Goal: Task Accomplishment & Management: Use online tool/utility

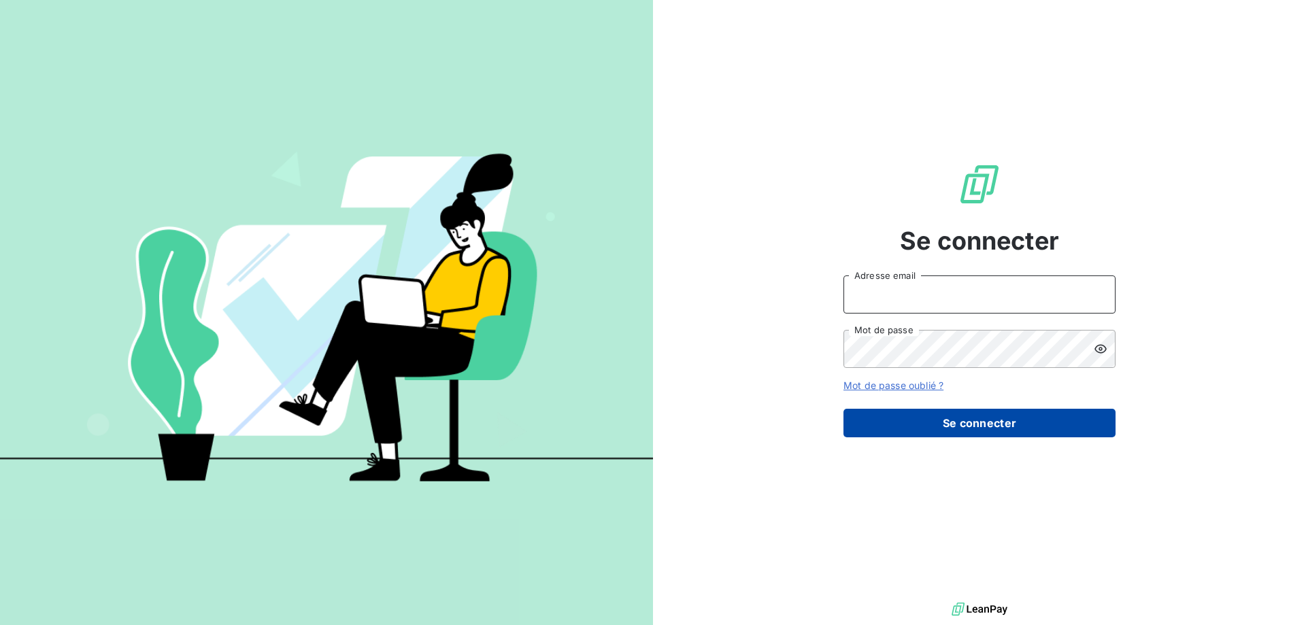
type input "[EMAIL_ADDRESS][DOMAIN_NAME]"
click at [970, 415] on button "Se connecter" at bounding box center [980, 423] width 272 height 29
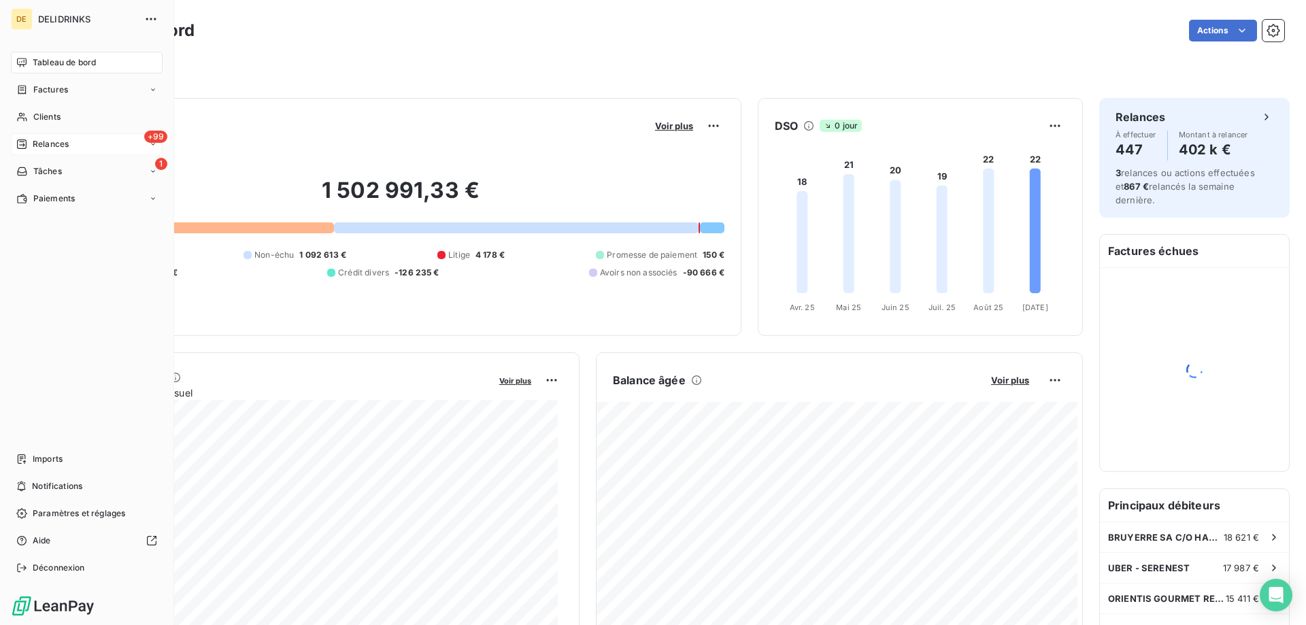
click at [65, 140] on span "Relances" at bounding box center [51, 144] width 36 height 12
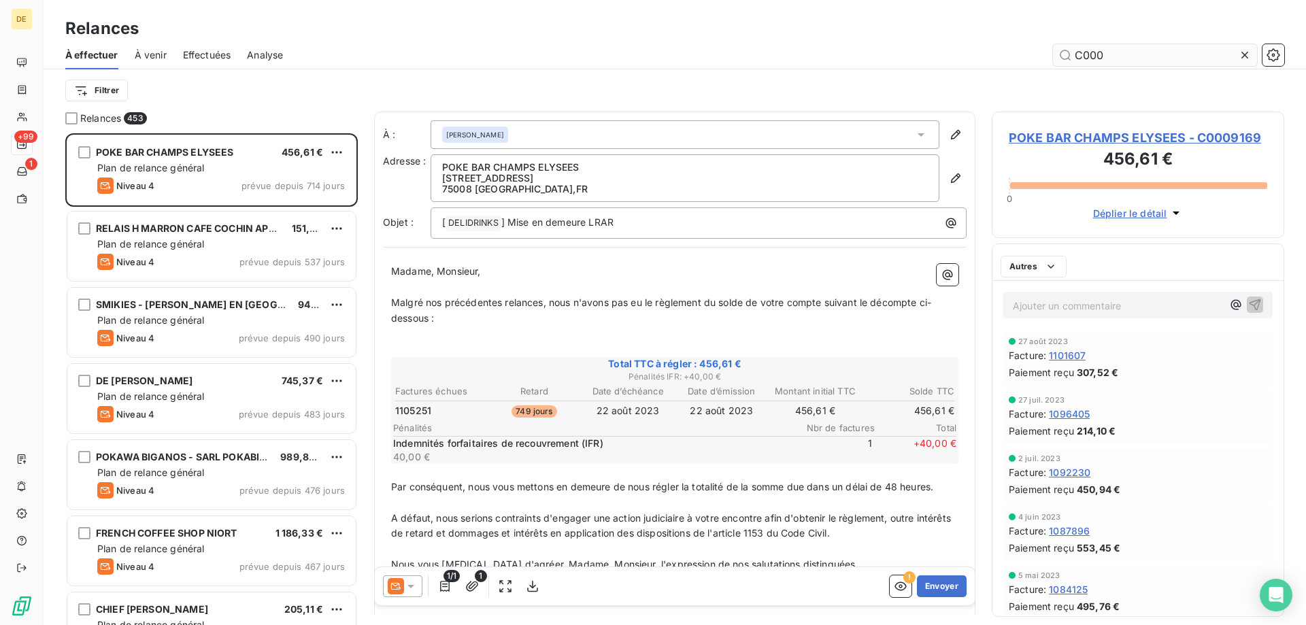
scroll to position [482, 282]
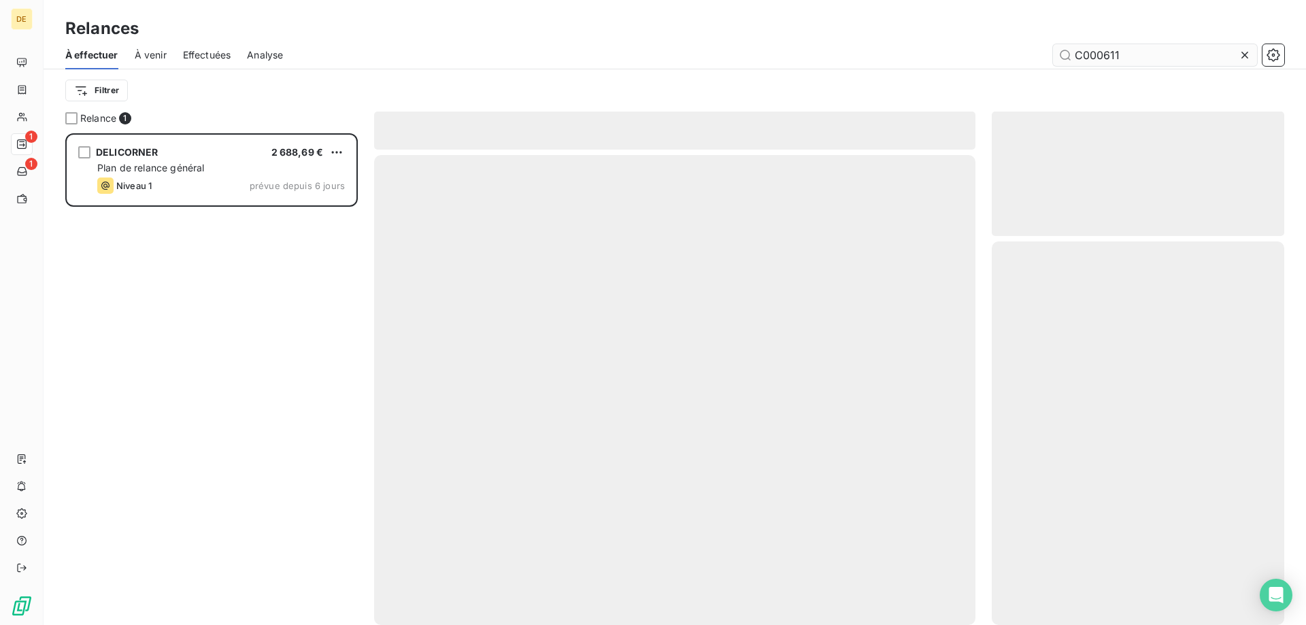
scroll to position [482, 282]
type input "C000611"
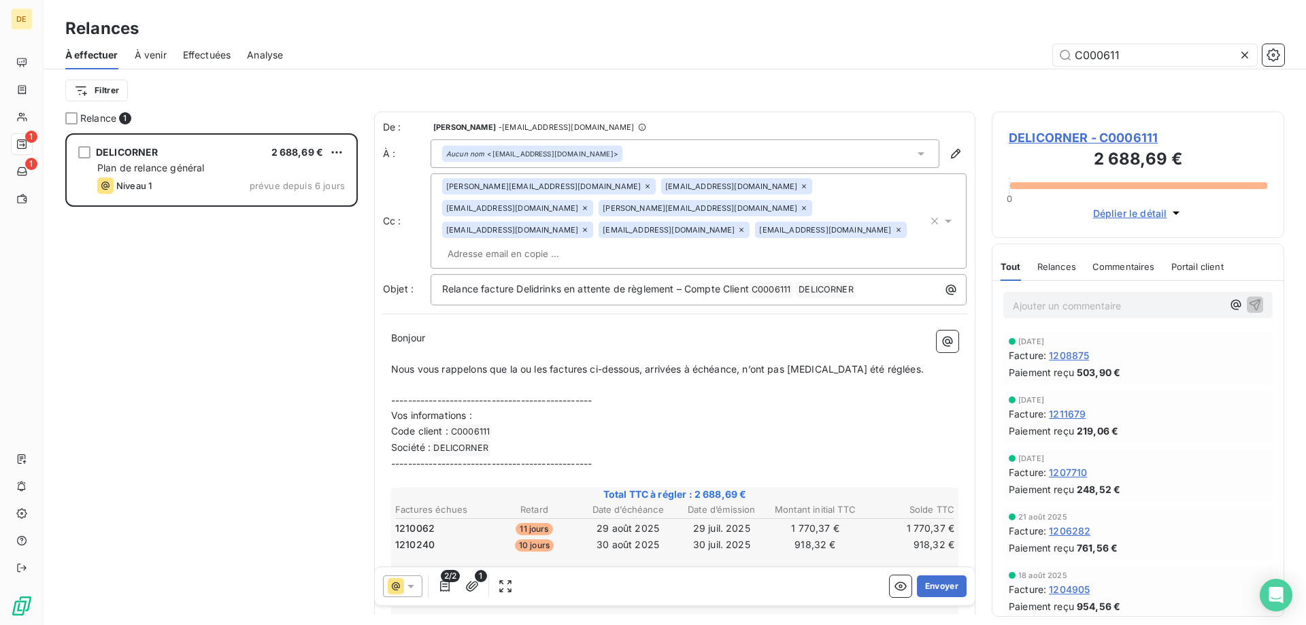
click at [581, 226] on icon at bounding box center [585, 230] width 8 height 8
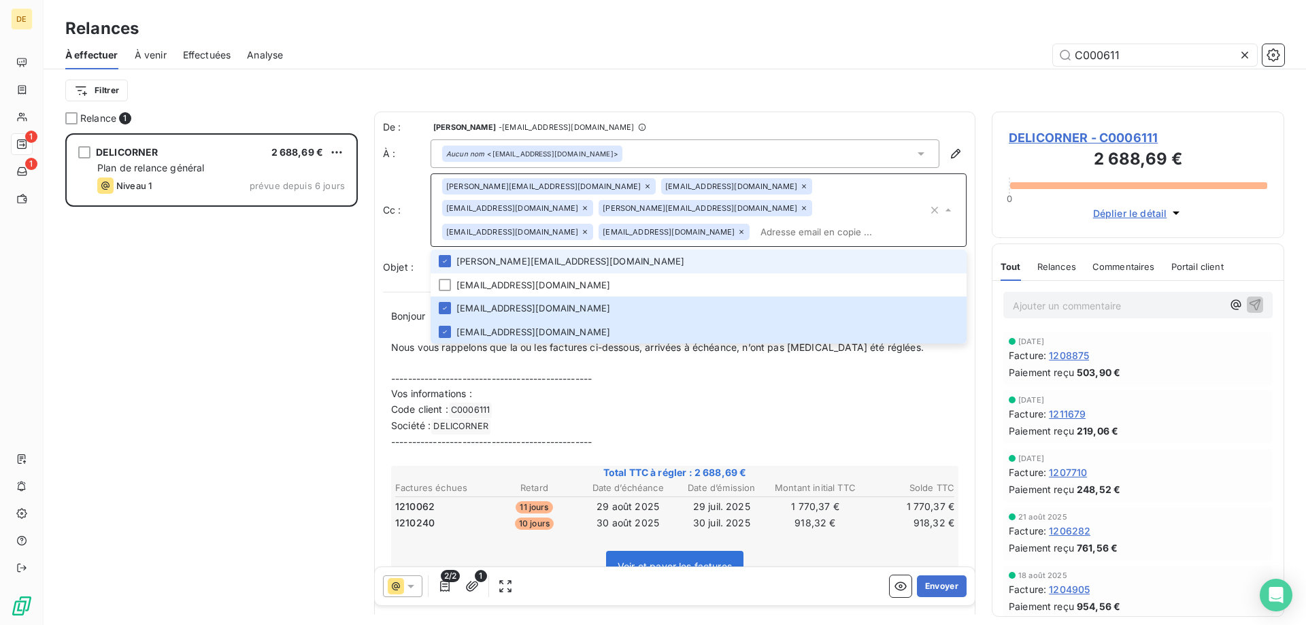
click at [755, 222] on input "text" at bounding box center [841, 232] width 173 height 20
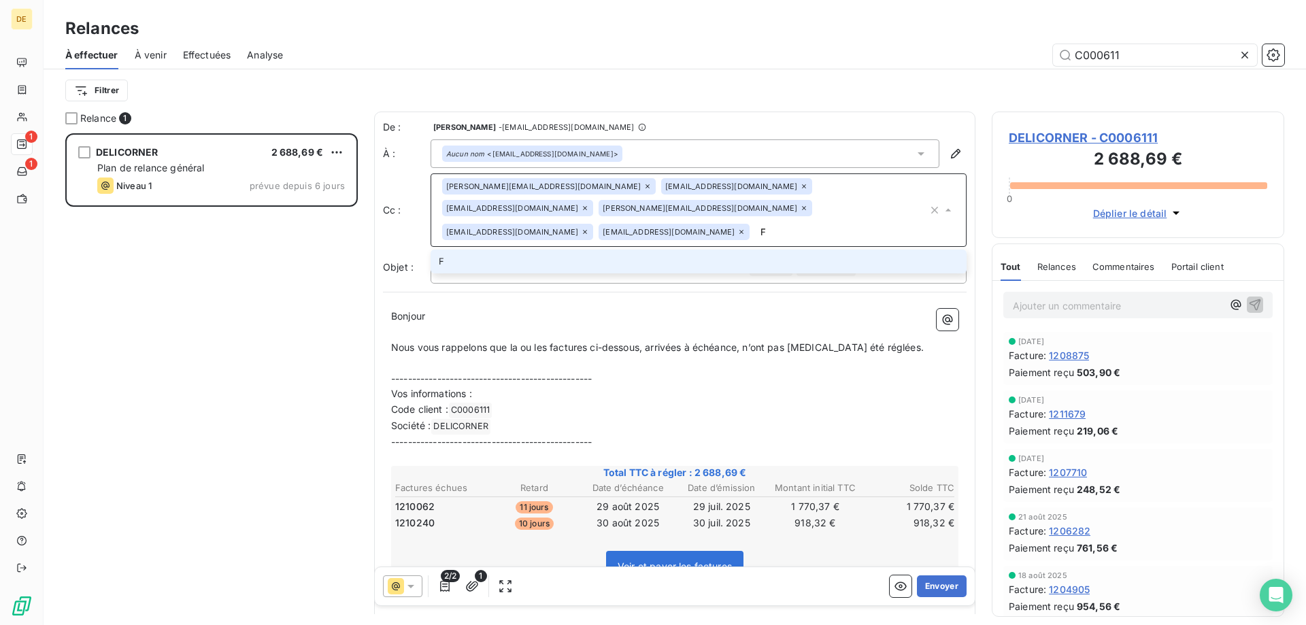
type input "[EMAIL_ADDRESS][DOMAIN_NAME]"
click at [641, 250] on li "[EMAIL_ADDRESS][DOMAIN_NAME]" at bounding box center [699, 262] width 536 height 24
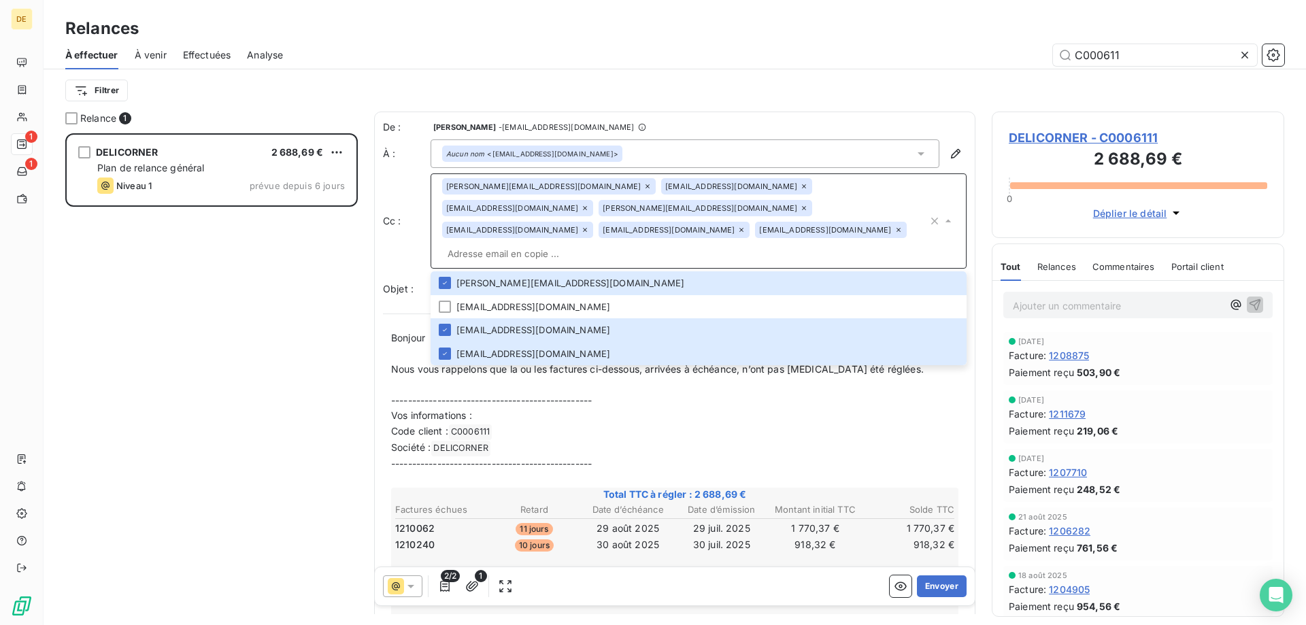
click at [738, 393] on p "------------------------------------------------" at bounding box center [674, 401] width 567 height 16
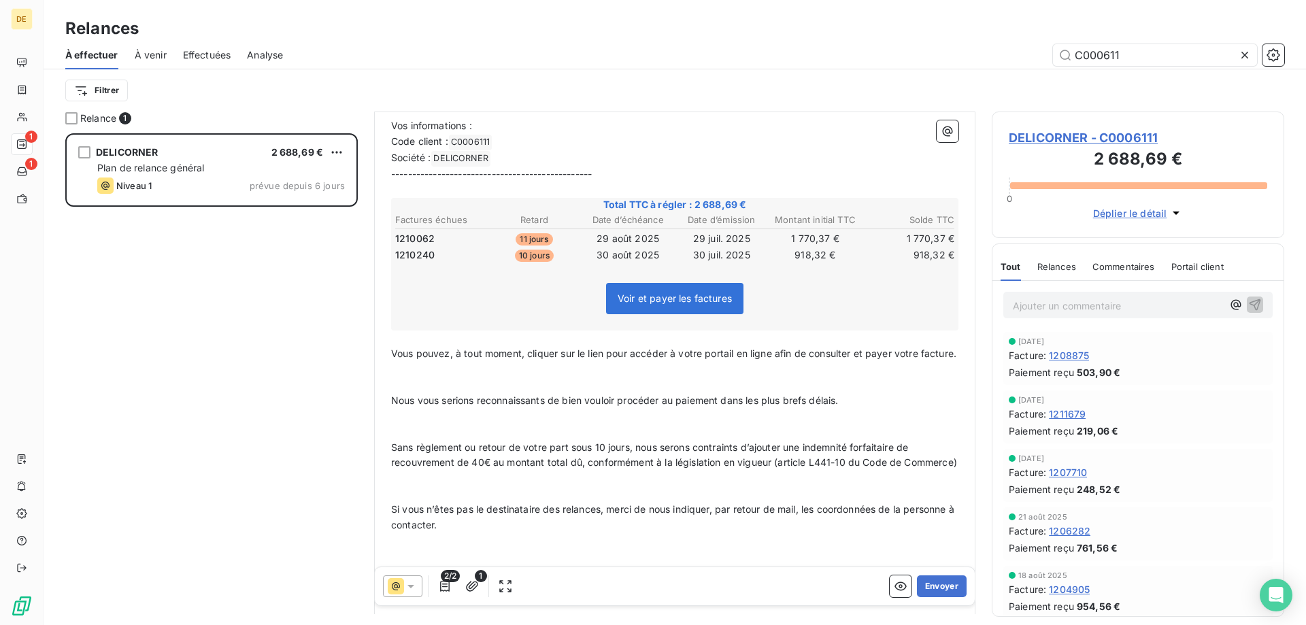
scroll to position [0, 0]
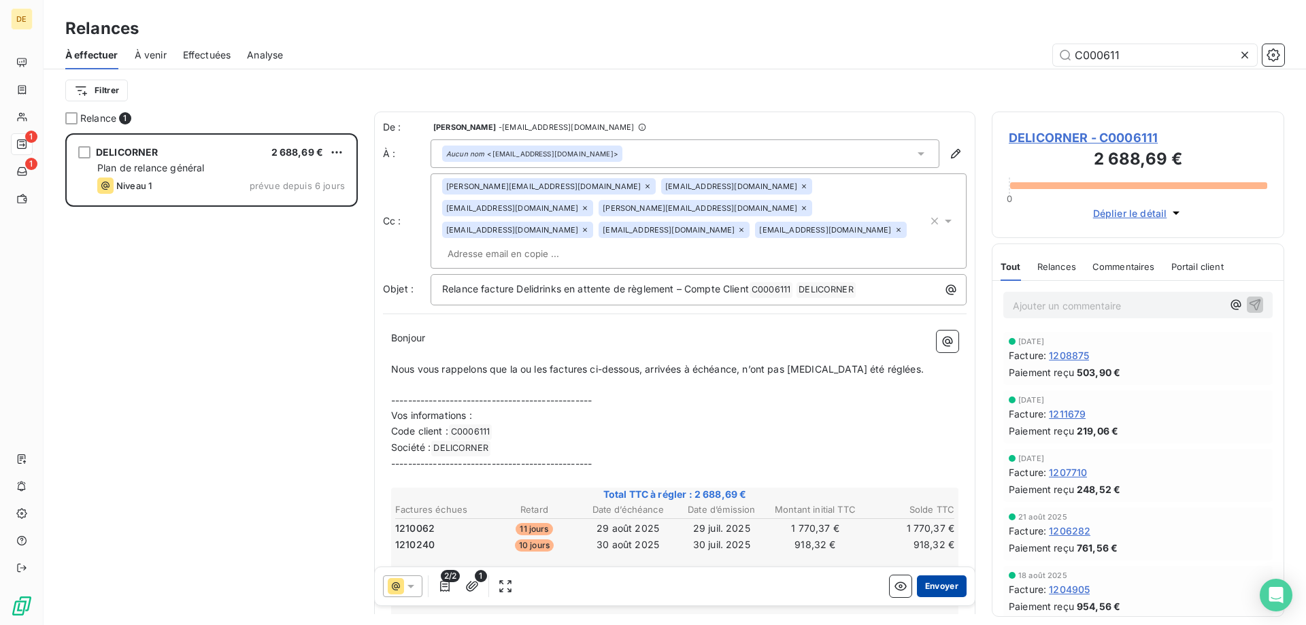
click at [928, 594] on button "Envoyer" at bounding box center [942, 587] width 50 height 22
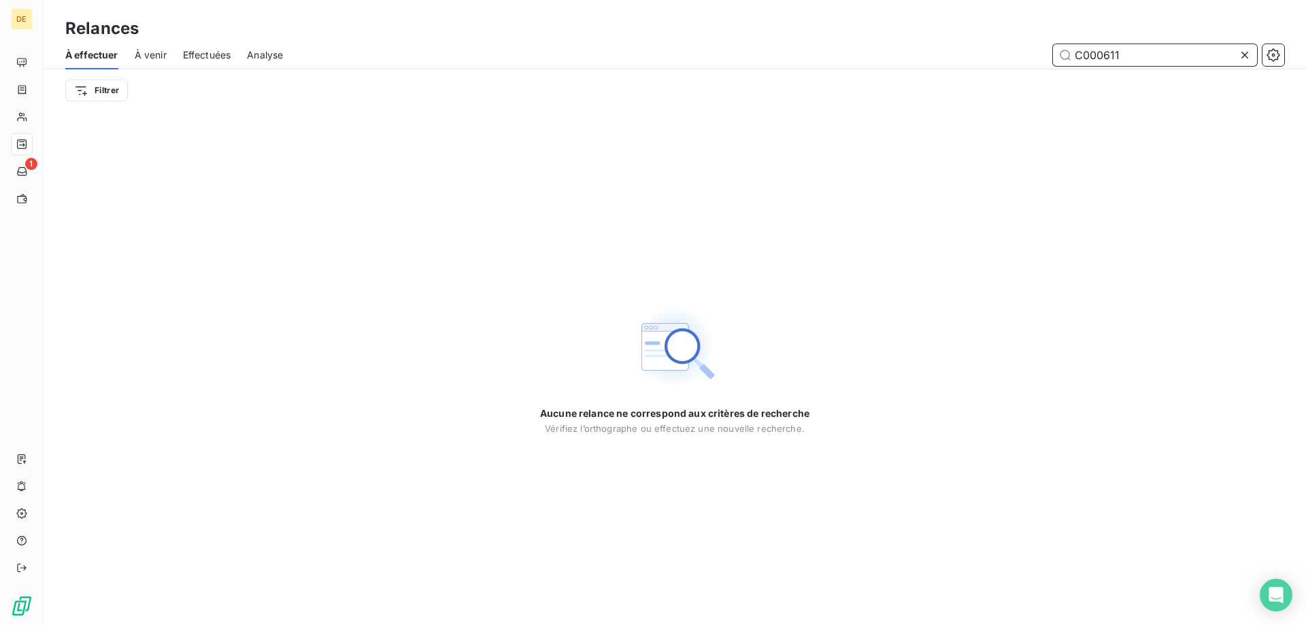
drag, startPoint x: 1174, startPoint y: 55, endPoint x: 1042, endPoint y: 64, distance: 132.3
click at [1026, 64] on div "C000611" at bounding box center [791, 55] width 985 height 22
paste input "8328"
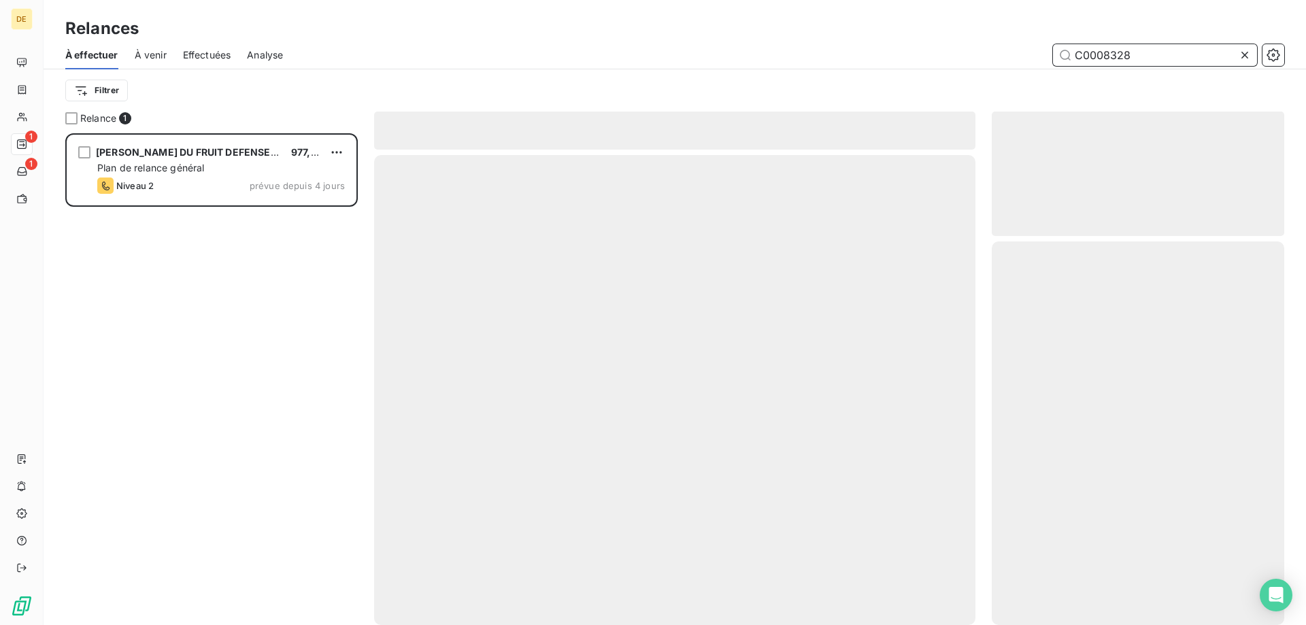
scroll to position [482, 282]
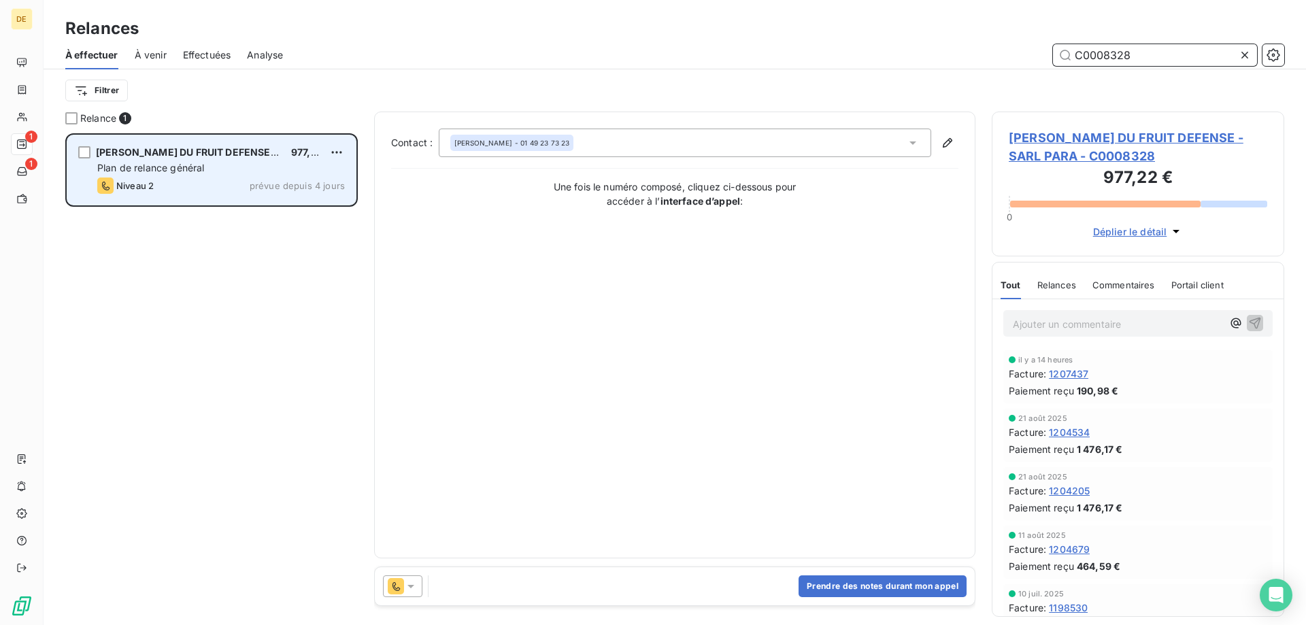
type input "C0008328"
click at [180, 185] on div "Niveau 2 prévue depuis 4 jours" at bounding box center [221, 186] width 248 height 16
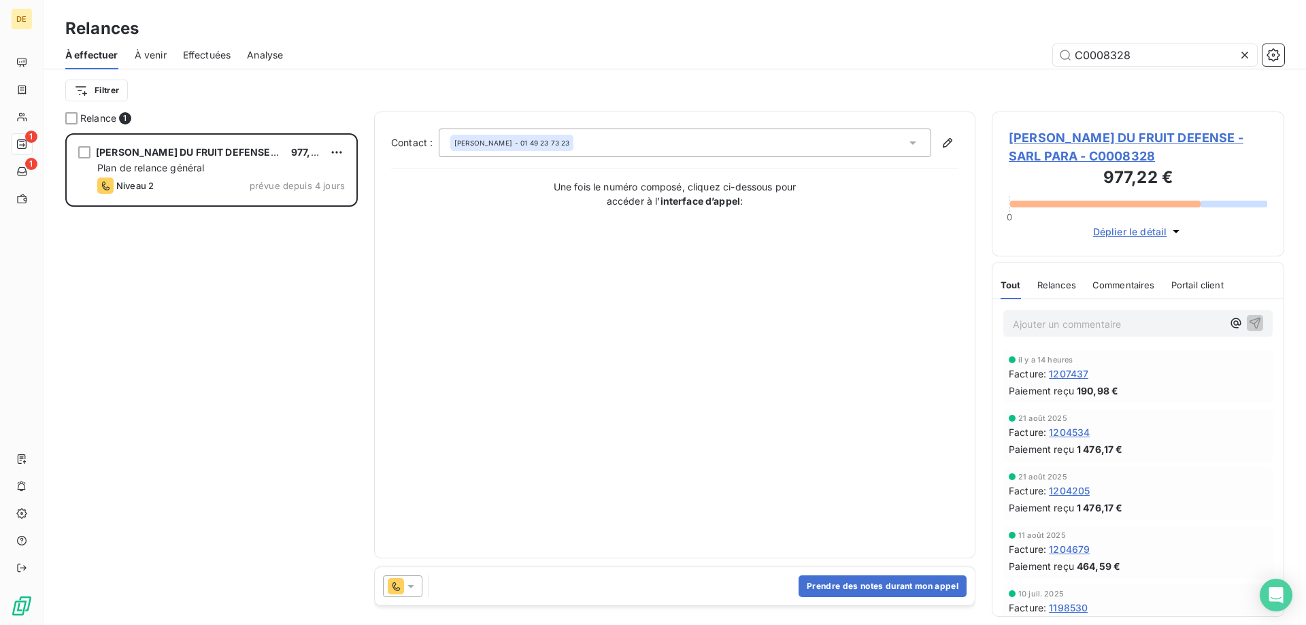
click at [406, 587] on icon at bounding box center [411, 587] width 14 height 14
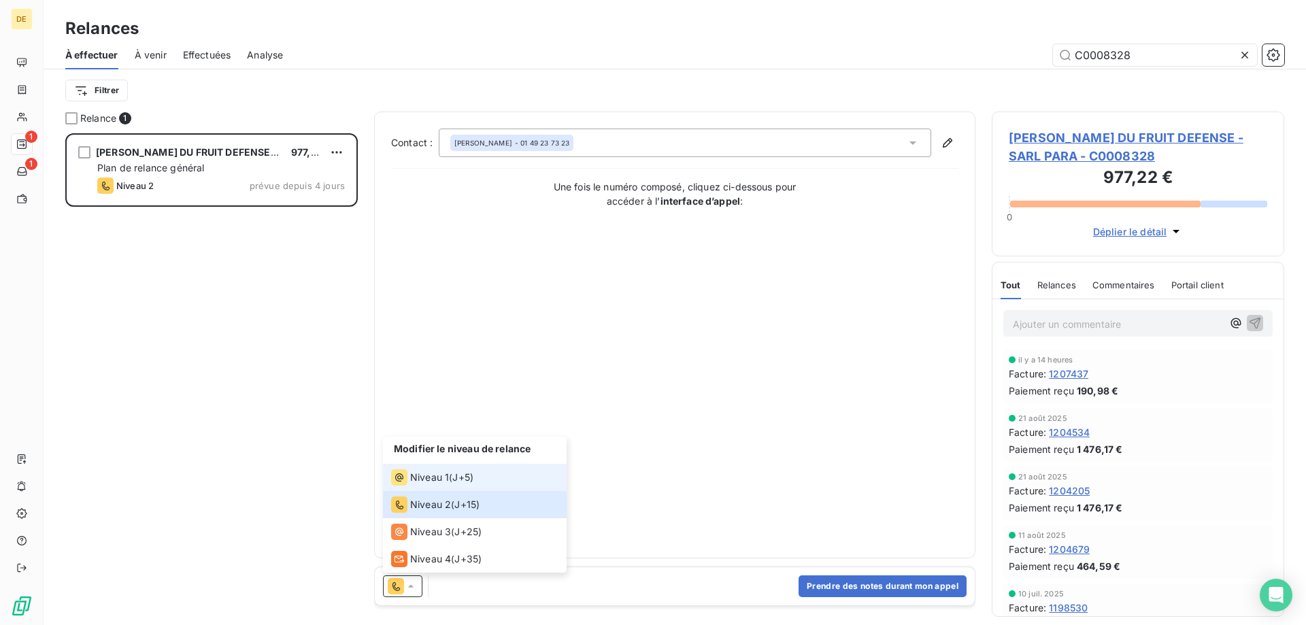
click at [427, 474] on span "Niveau 1" at bounding box center [429, 478] width 39 height 14
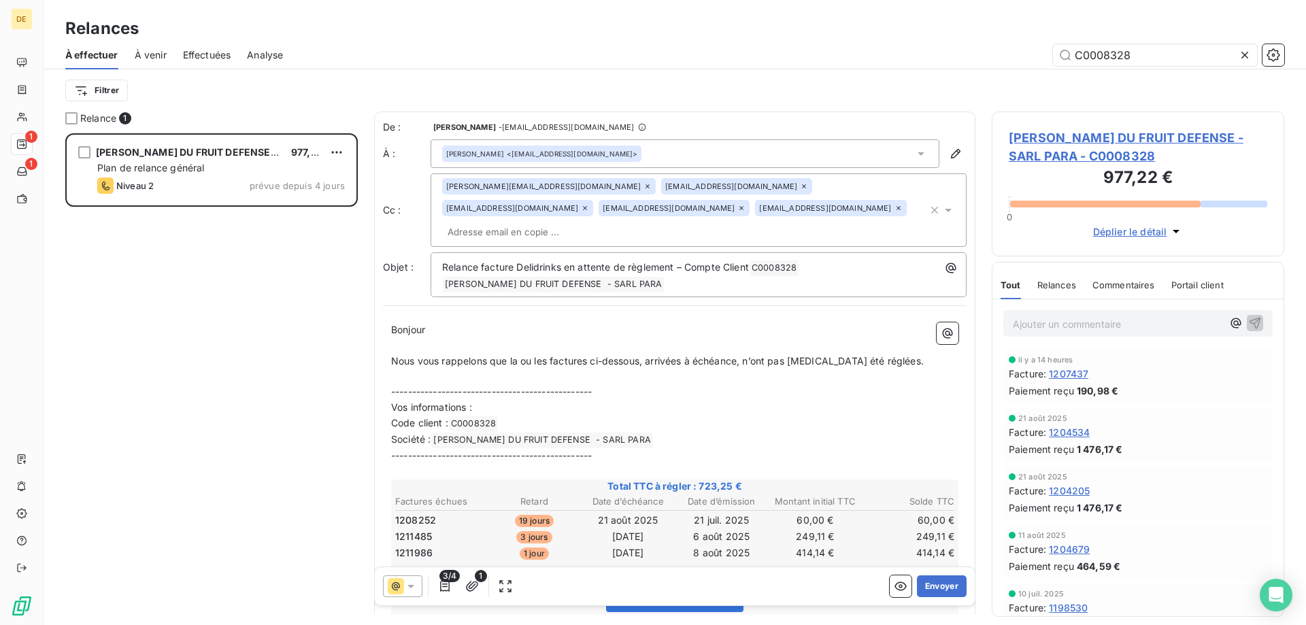
click at [599, 222] on input "text" at bounding box center [520, 232] width 157 height 20
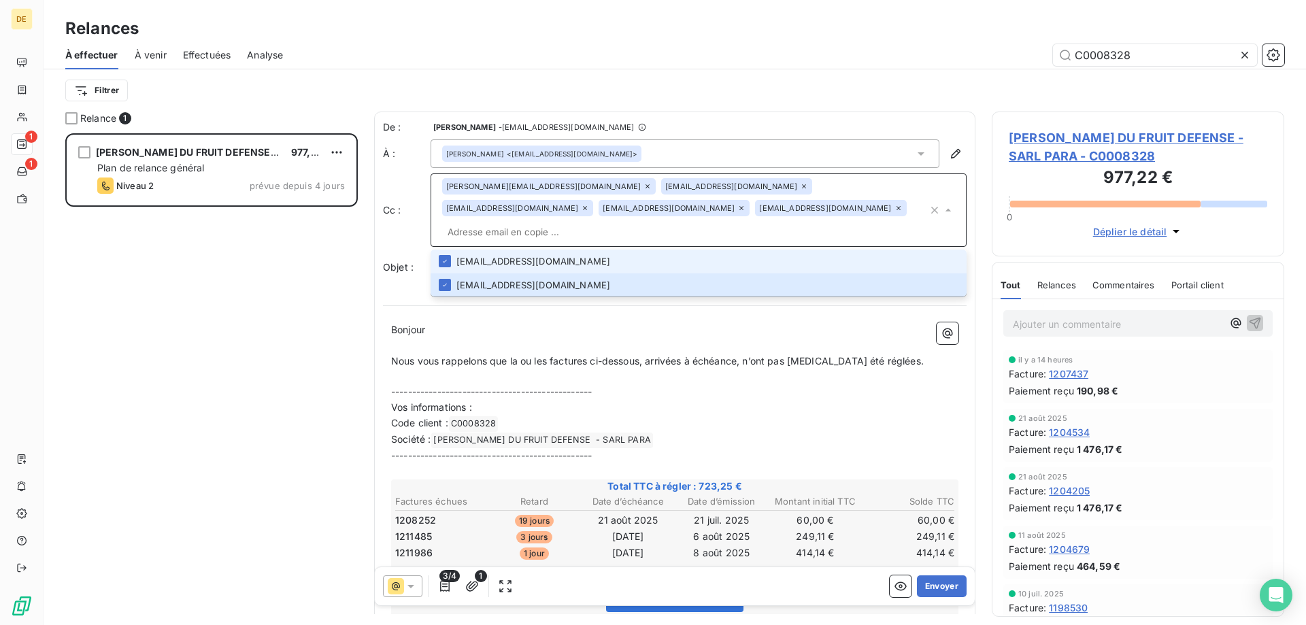
paste input "[EMAIL_ADDRESS][DOMAIN_NAME]"
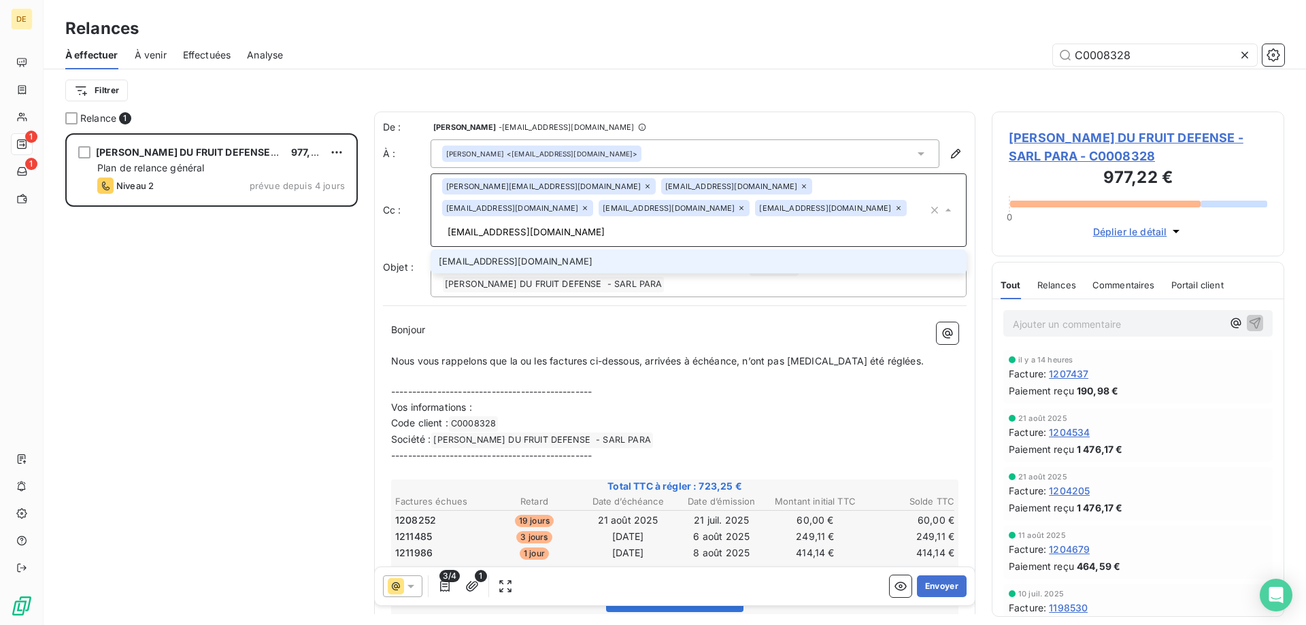
type input "[EMAIL_ADDRESS][DOMAIN_NAME]"
click at [680, 250] on li "[EMAIL_ADDRESS][DOMAIN_NAME]" at bounding box center [699, 262] width 536 height 24
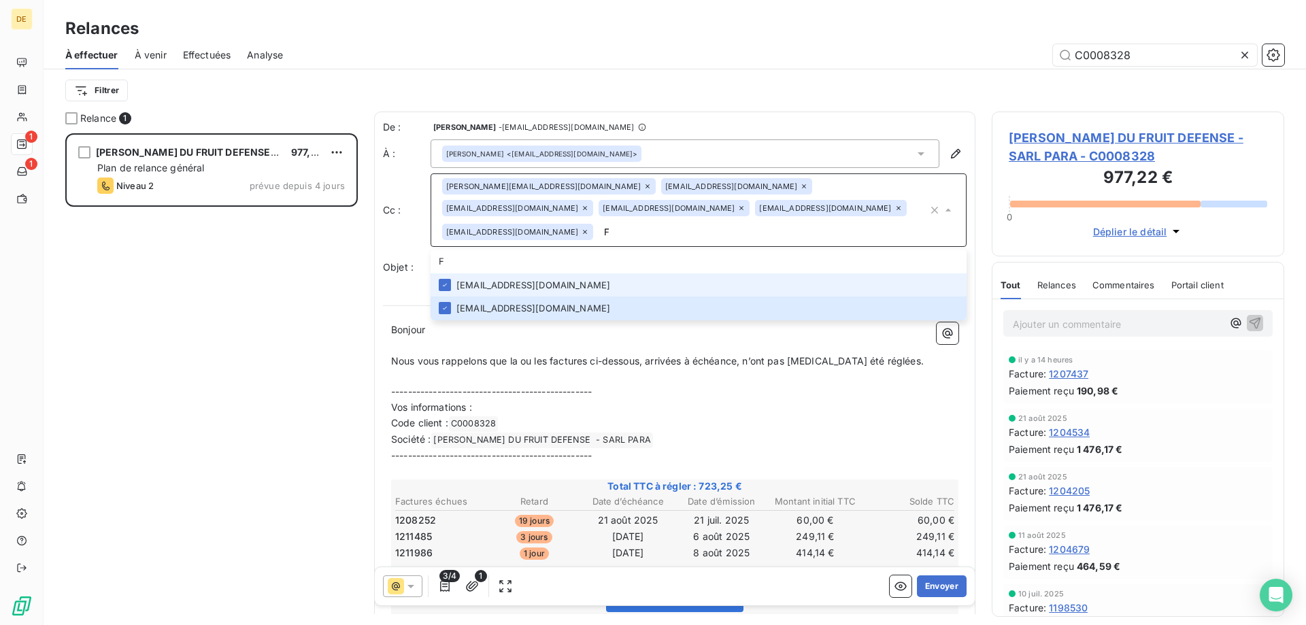
type input "[EMAIL_ADDRESS][DOMAIN_NAME]"
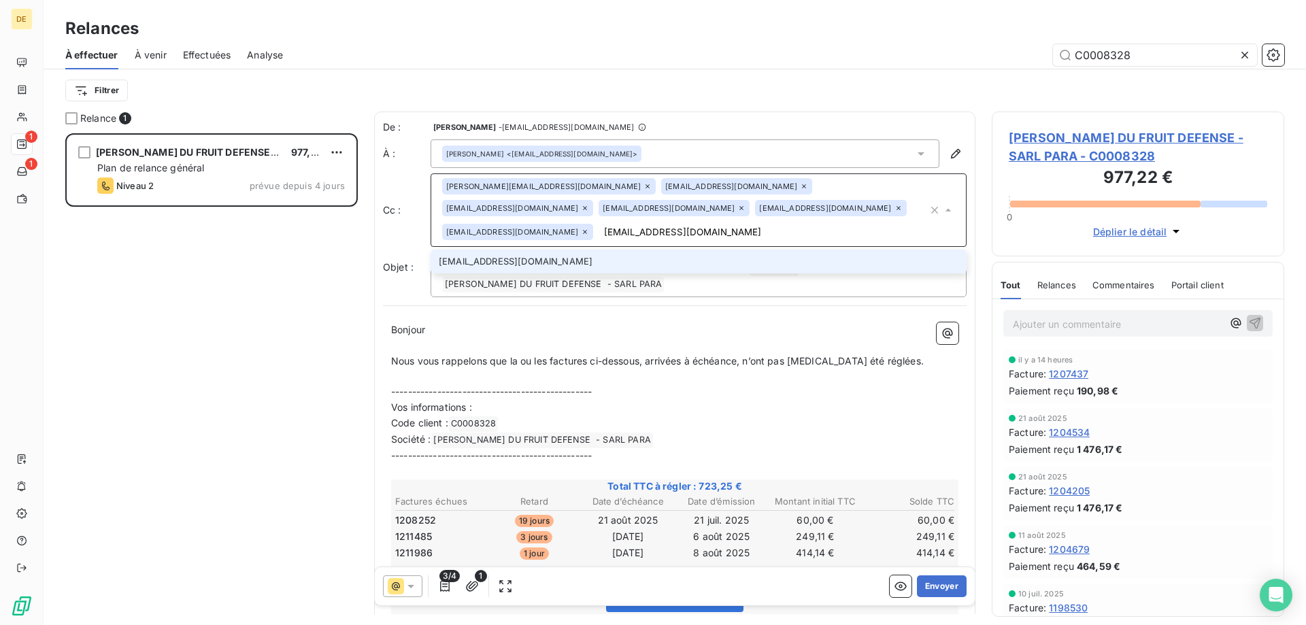
click at [612, 263] on li "[EMAIL_ADDRESS][DOMAIN_NAME]" at bounding box center [699, 262] width 536 height 24
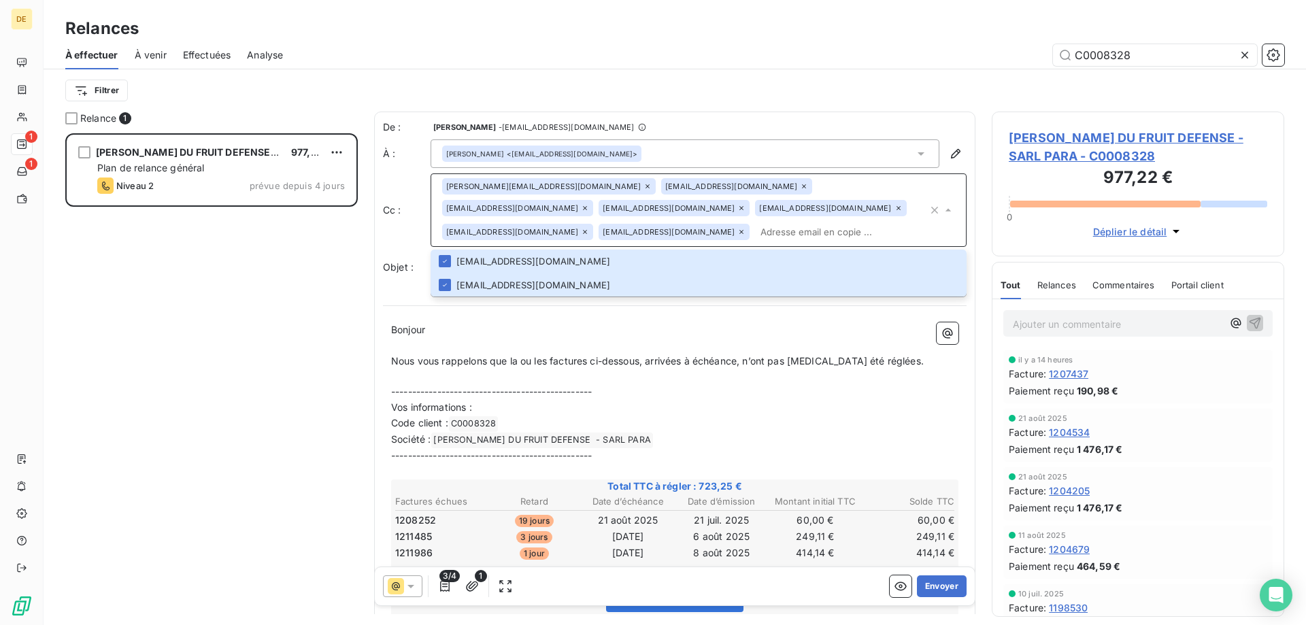
click at [686, 331] on p "Bonjour" at bounding box center [674, 330] width 567 height 16
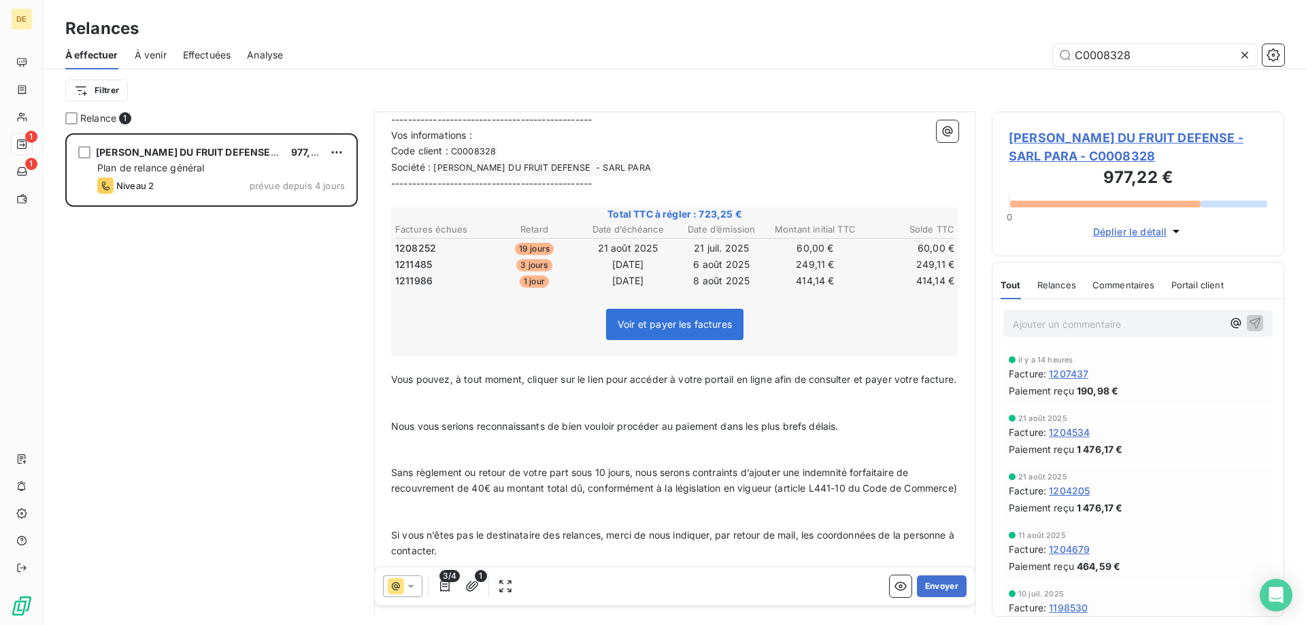
scroll to position [613, 0]
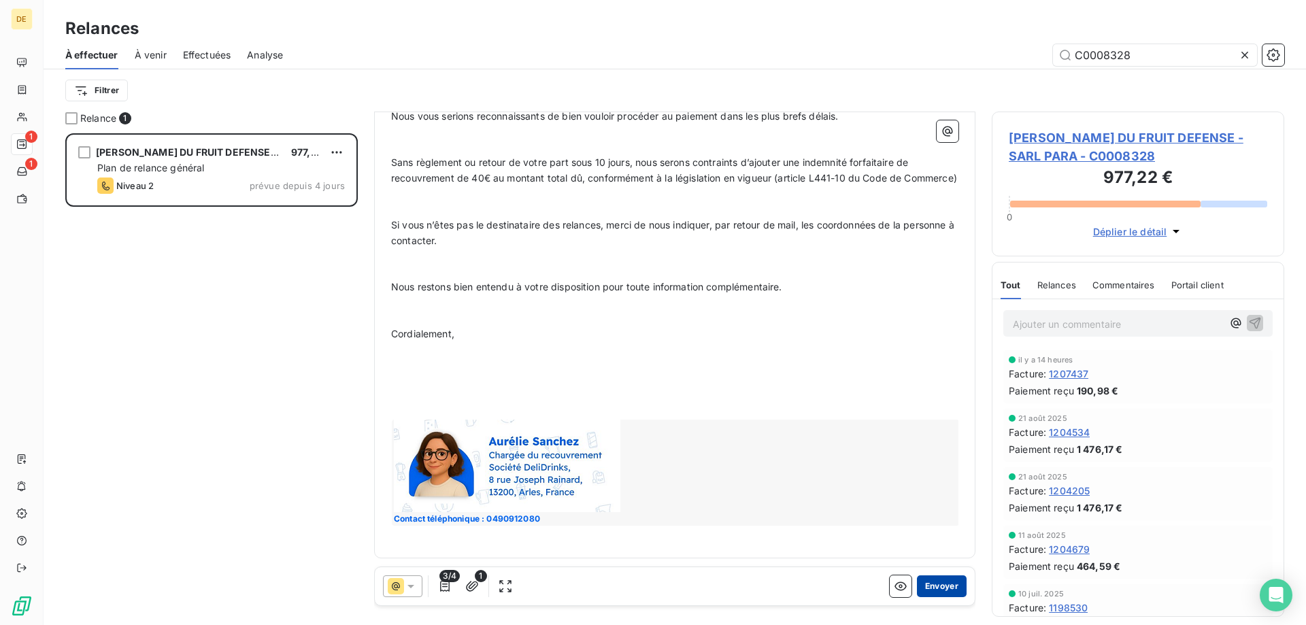
click at [933, 582] on button "Envoyer" at bounding box center [942, 587] width 50 height 22
